Goal: Task Accomplishment & Management: Manage account settings

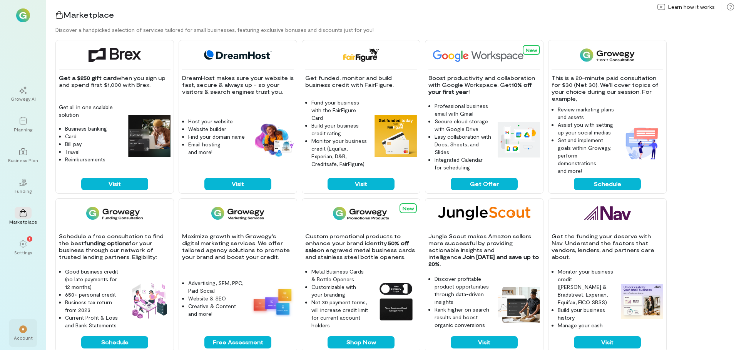
click at [27, 328] on div "*" at bounding box center [23, 330] width 17 height 12
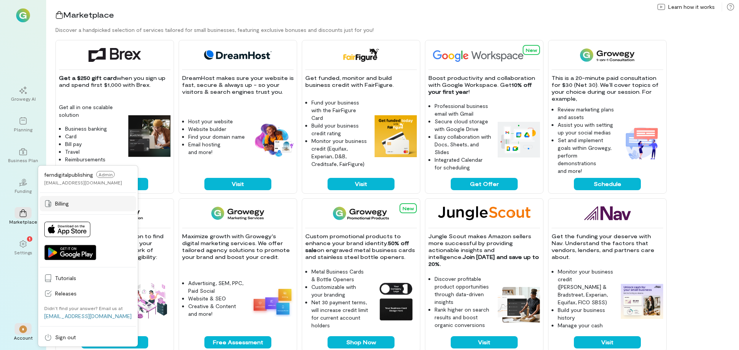
click at [71, 203] on span "Billing" at bounding box center [93, 204] width 77 height 8
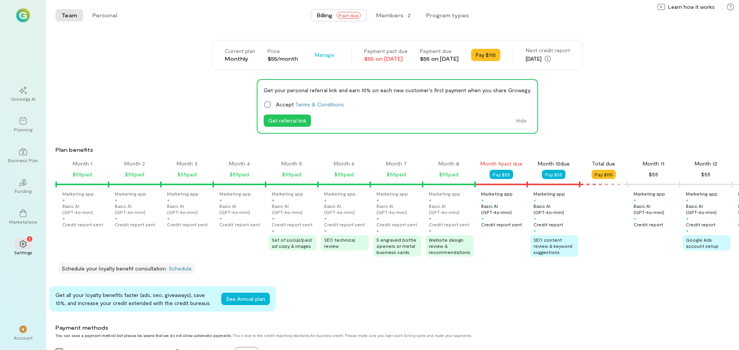
scroll to position [0, 445]
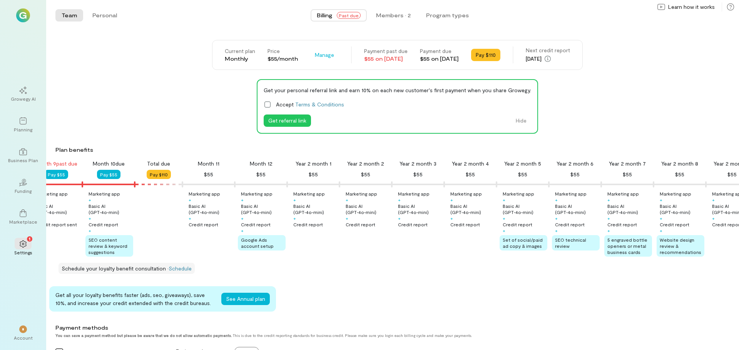
click at [348, 18] on span "Past due" at bounding box center [349, 15] width 24 height 7
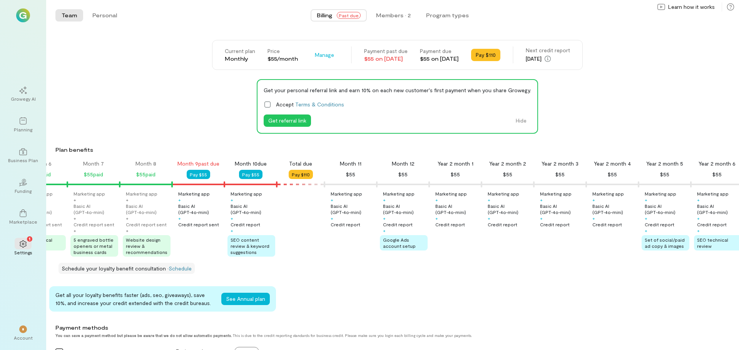
scroll to position [0, 302]
click at [198, 175] on button "Pay $55" at bounding box center [199, 174] width 23 height 9
